Goal: Task Accomplishment & Management: Use online tool/utility

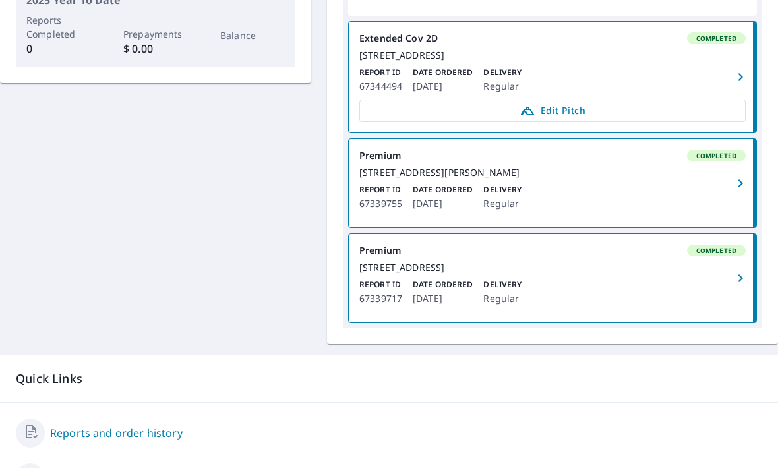
scroll to position [398, 0]
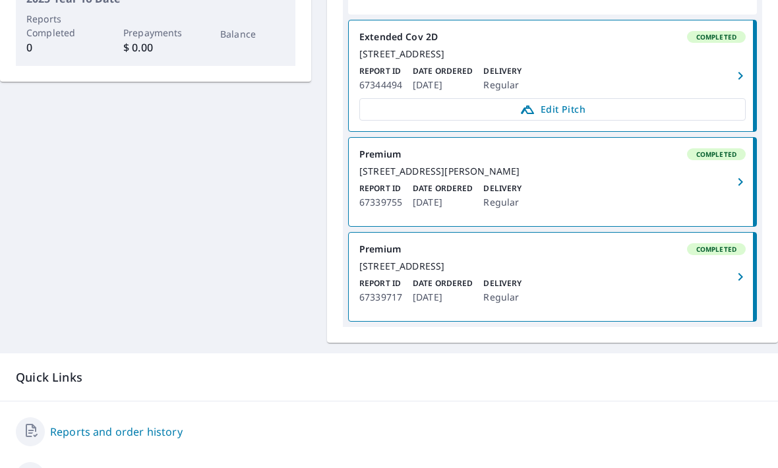
click at [545, 98] on link "Extended Cov 2D Completed 31612 50th Ave E Eatonville, WA 98328 Report ID 67344…" at bounding box center [552, 75] width 407 height 111
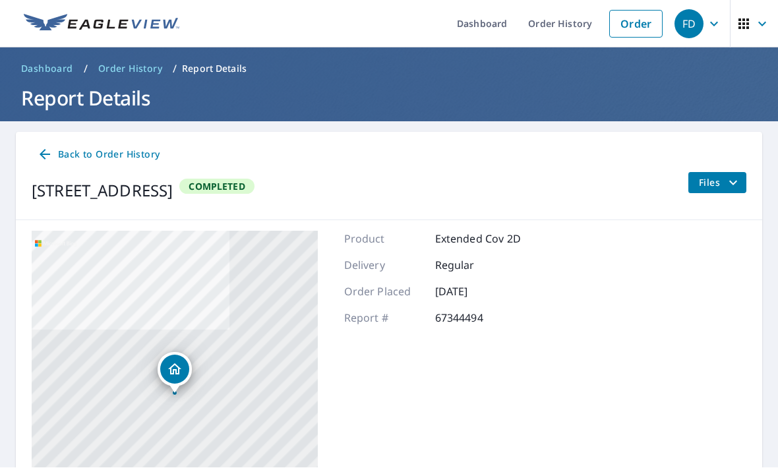
click at [720, 182] on span "Files" at bounding box center [720, 183] width 42 height 16
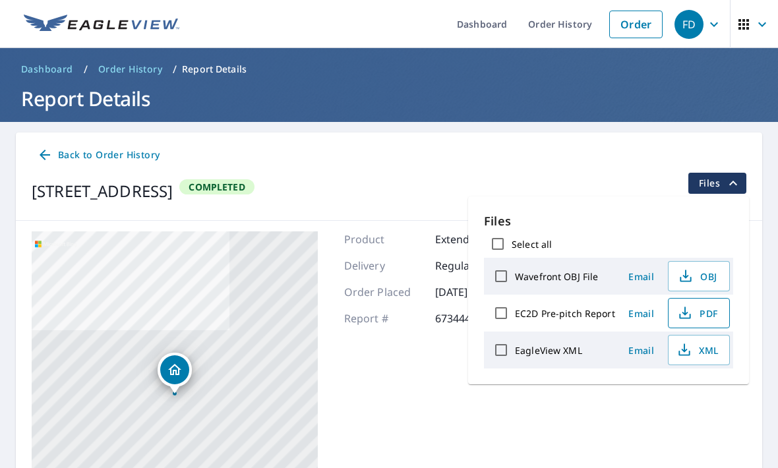
click at [698, 312] on span "PDF" at bounding box center [697, 313] width 42 height 16
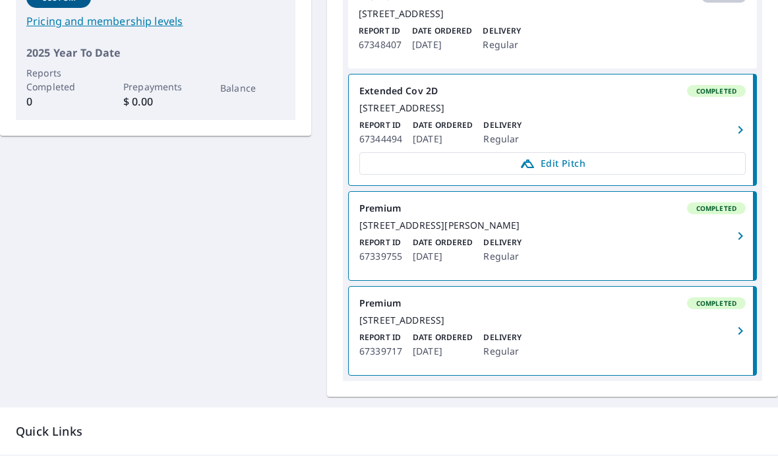
scroll to position [344, 0]
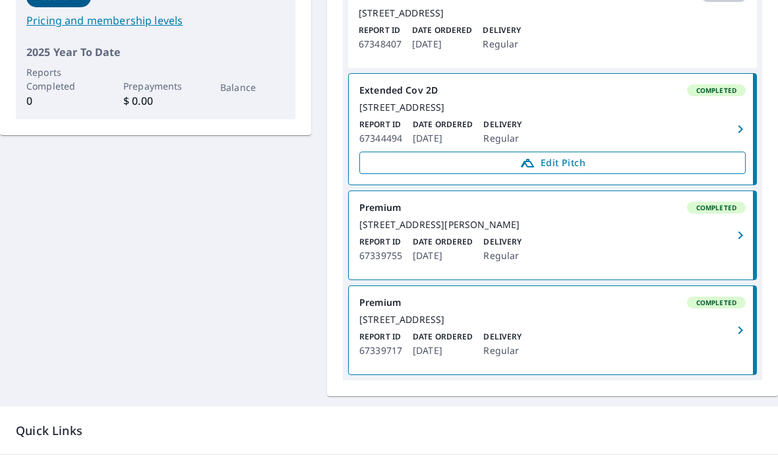
click at [579, 171] on span "Edit Pitch" at bounding box center [552, 163] width 369 height 16
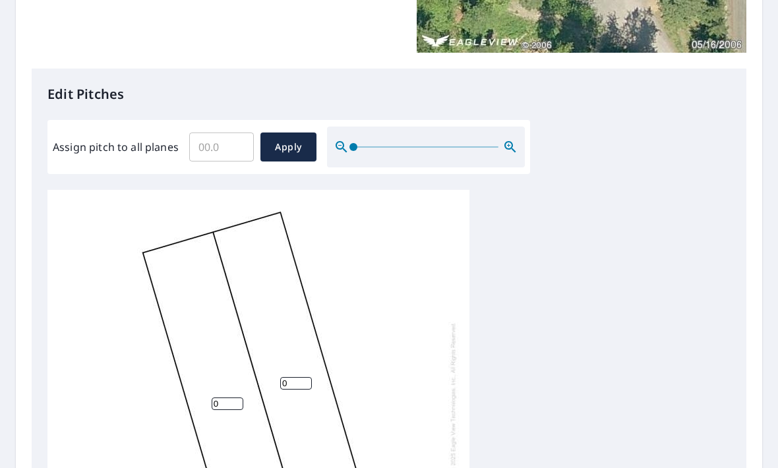
scroll to position [287, 0]
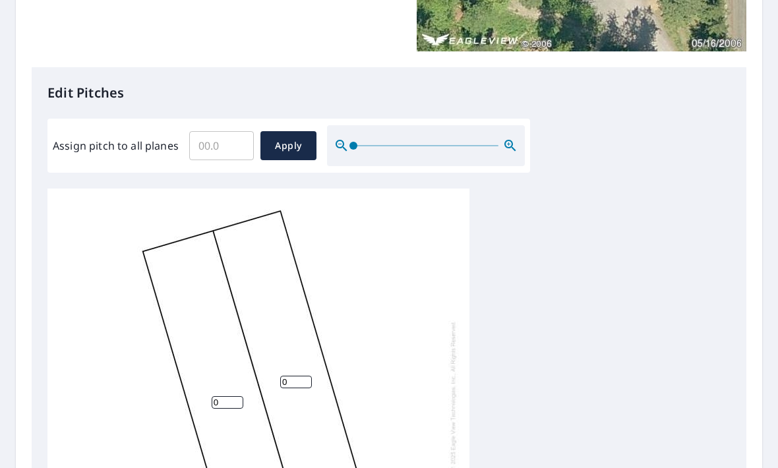
click at [222, 144] on input "Assign pitch to all planes" at bounding box center [221, 145] width 65 height 37
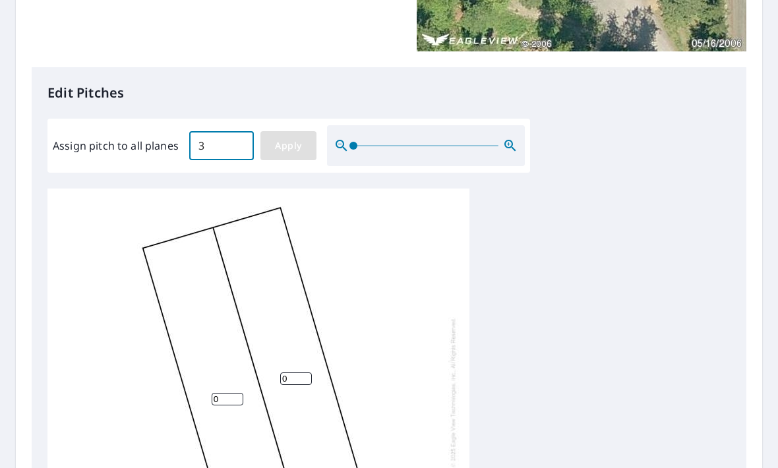
type input "3"
click at [288, 146] on span "Apply" at bounding box center [288, 146] width 35 height 16
type input "3"
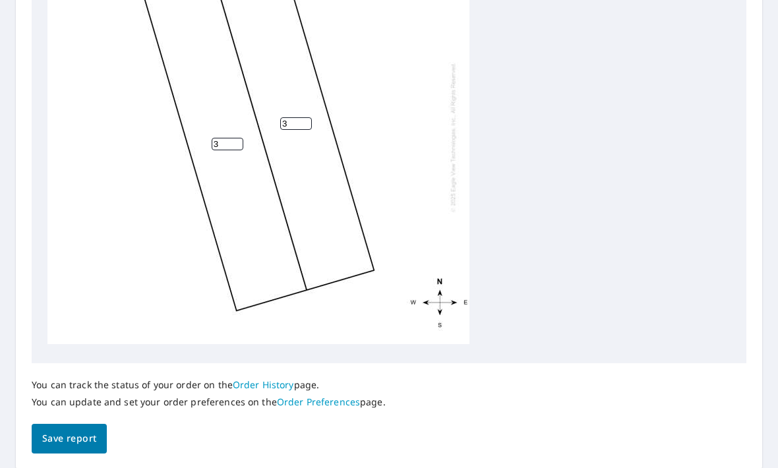
scroll to position [541, 0]
click at [59, 431] on span "Save report" at bounding box center [69, 439] width 54 height 16
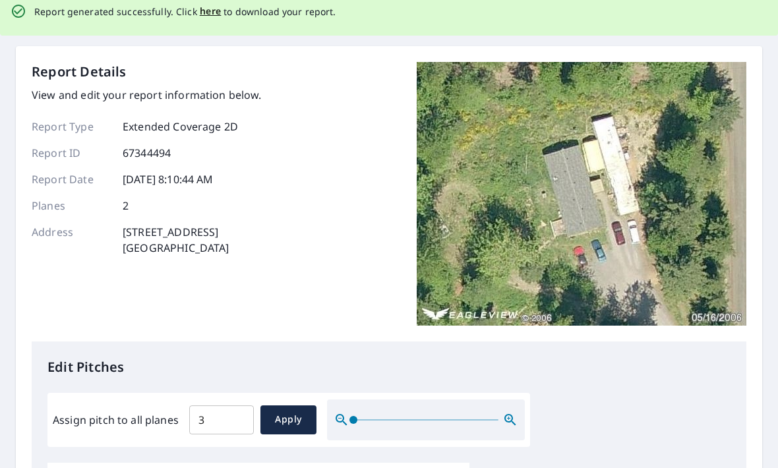
scroll to position [0, 0]
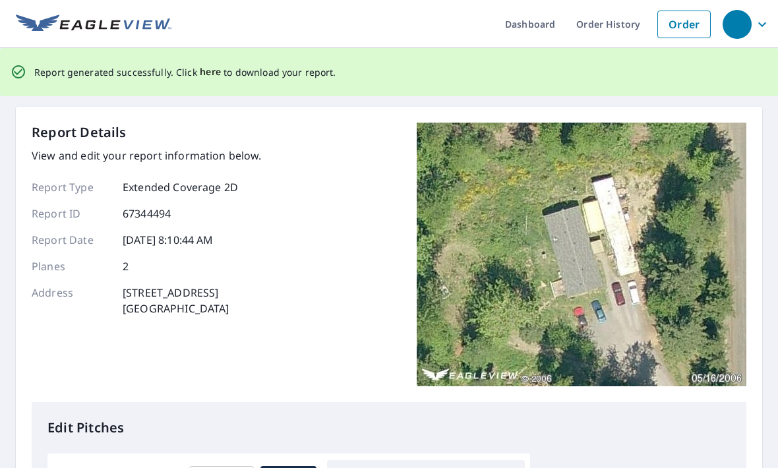
click at [206, 78] on span "here" at bounding box center [211, 72] width 22 height 16
